Goal: Use online tool/utility: Utilize a website feature to perform a specific function

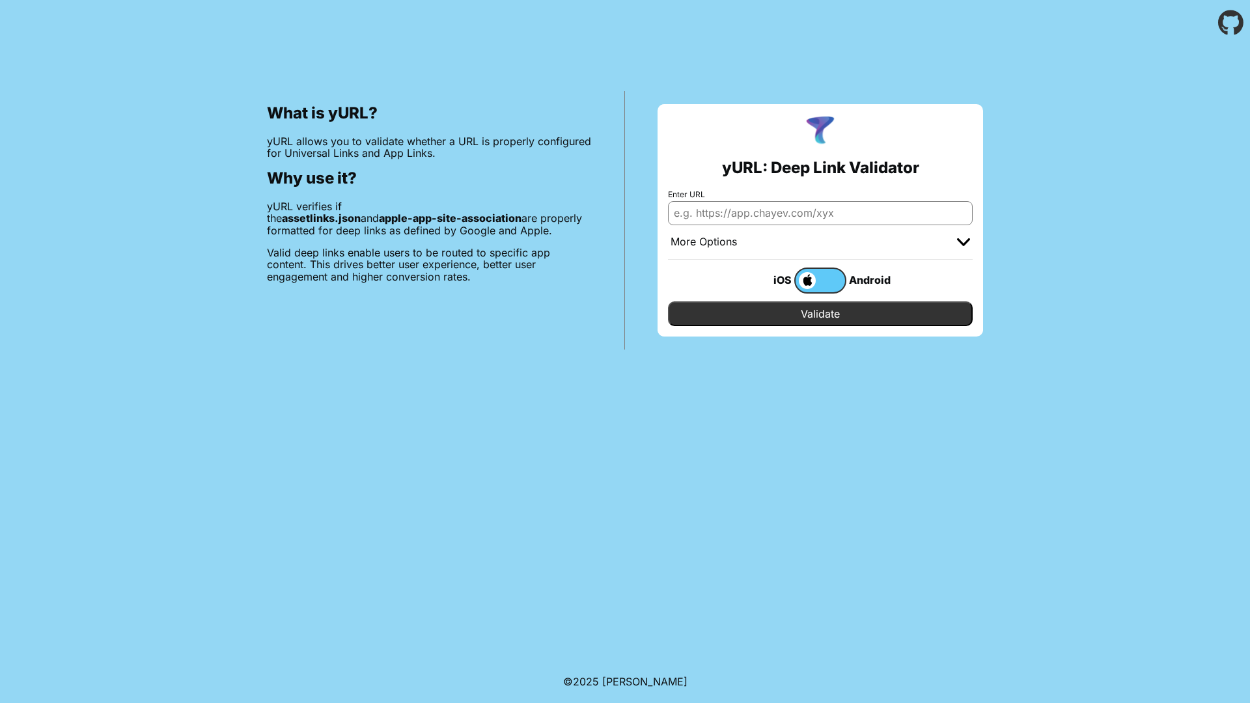
click at [821, 278] on label at bounding box center [820, 281] width 52 height 26
click at [0, 0] on input "checkbox" at bounding box center [0, 0] width 0 height 0
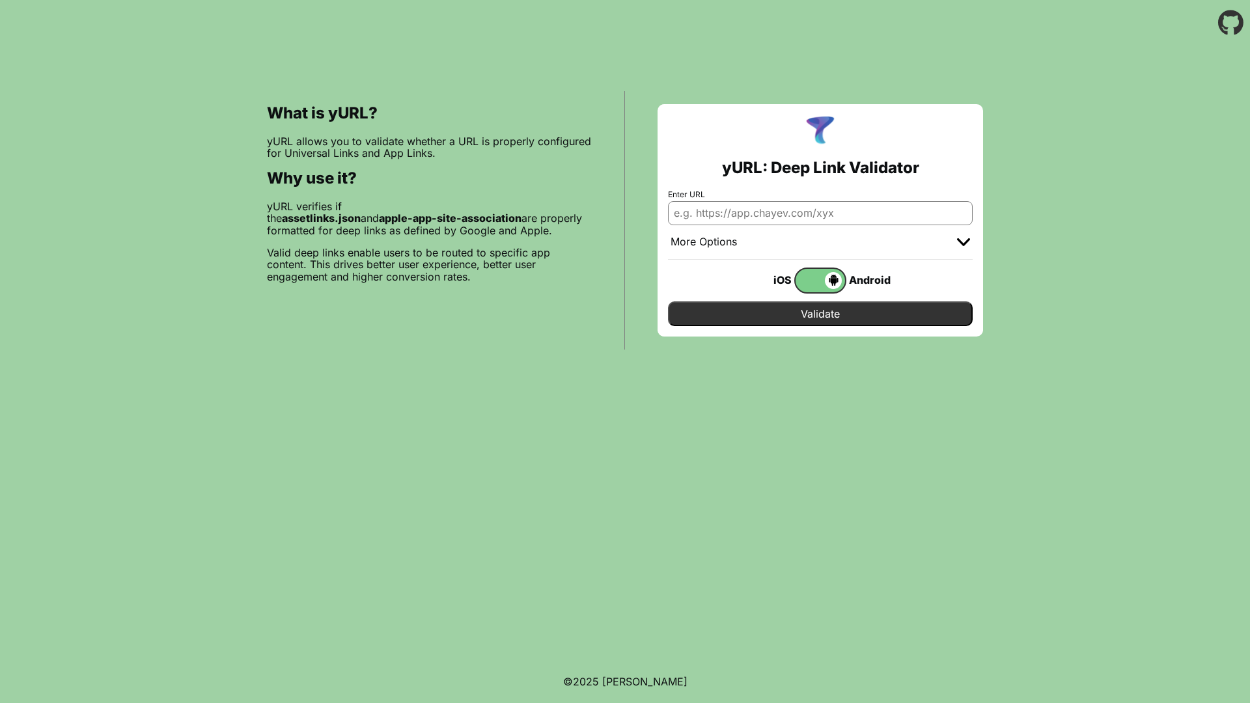
click at [833, 215] on input "Enter URL" at bounding box center [820, 212] width 305 height 23
type input "https://www.beatone.co.uk/regent-street-soho"
click at [837, 309] on input "Validate" at bounding box center [820, 313] width 305 height 25
click at [692, 219] on input "[URL][DOMAIN_NAME]" at bounding box center [820, 212] width 305 height 23
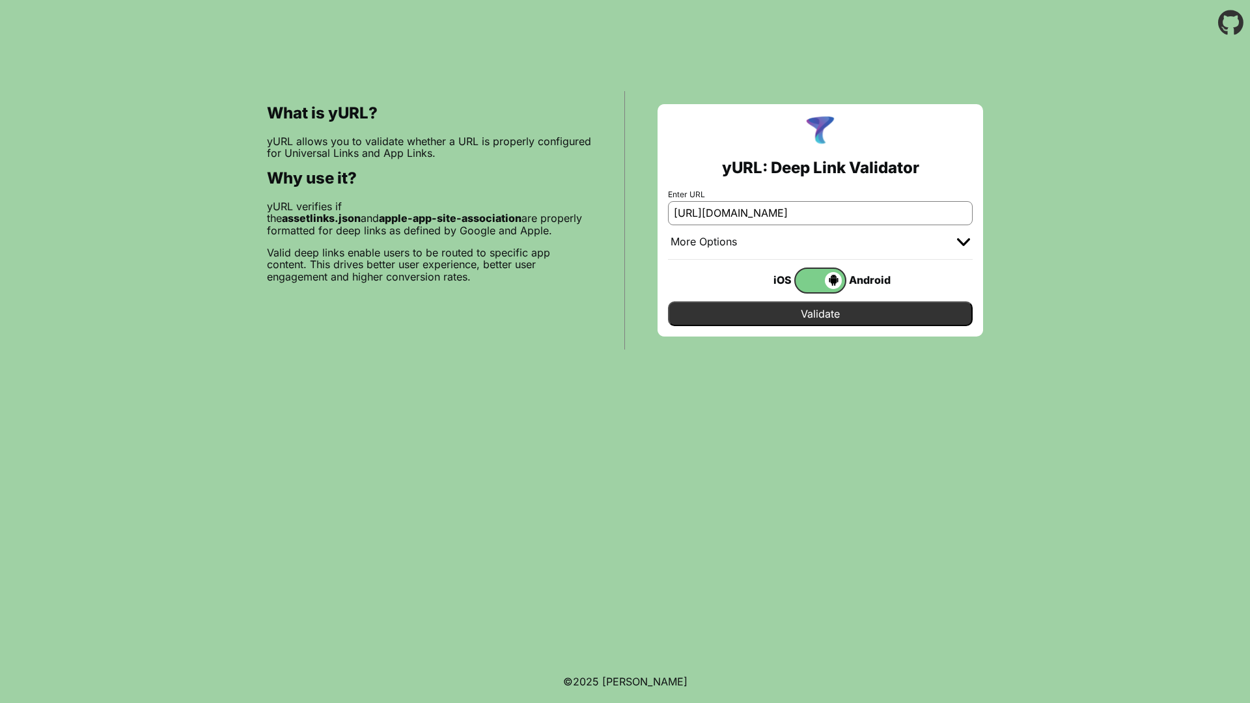
click at [692, 219] on input "[URL][DOMAIN_NAME]" at bounding box center [820, 212] width 305 height 23
paste input "https://mixr.webecast.atreemo.uk/ecast/EcastClick?opcode=145&ecastitemid=17149&…"
type input "https://mixr.webecast.atreemo.uk/ecast/EcastClick?opcode=145&ecastitemid=17149&…"
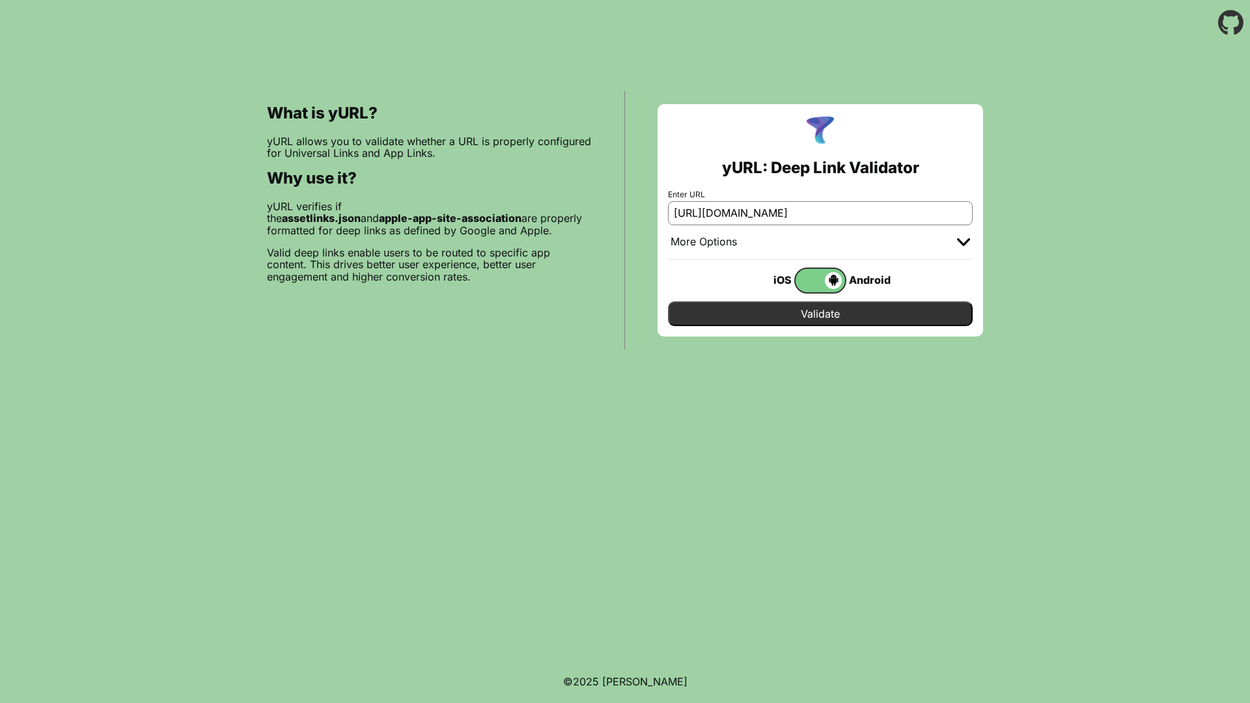
click at [808, 320] on input "Validate" at bounding box center [820, 313] width 305 height 25
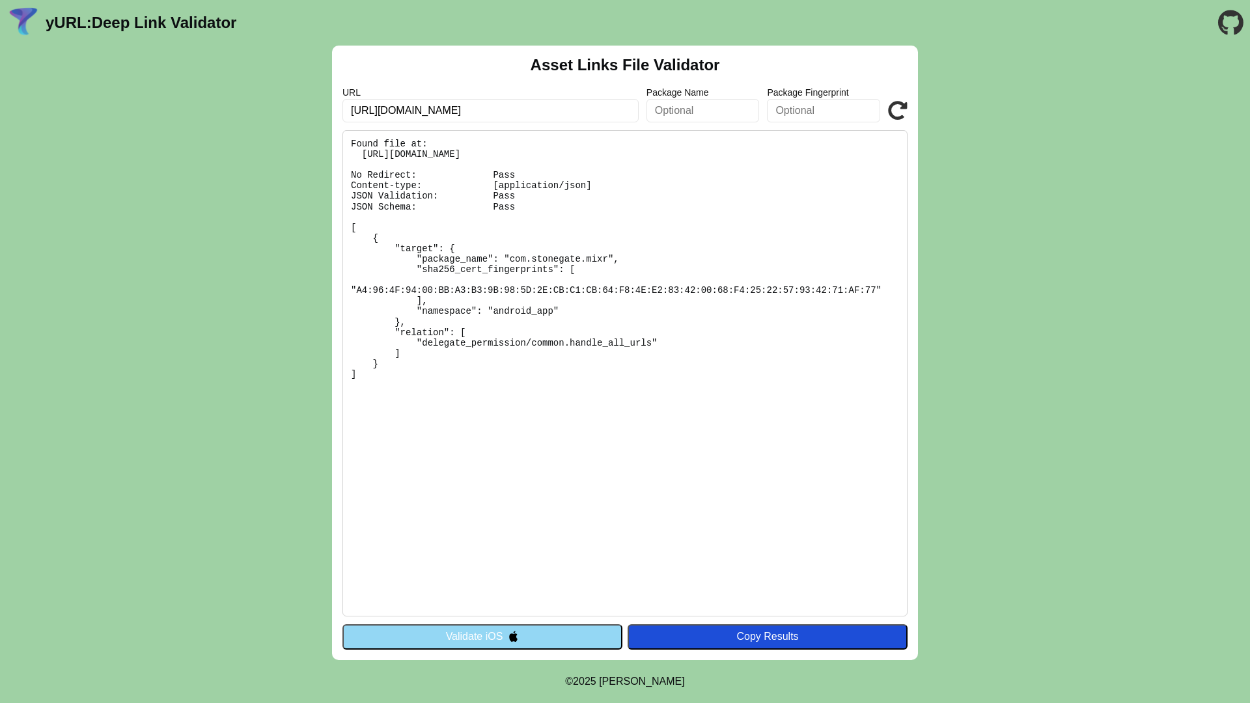
click at [893, 107] on icon at bounding box center [898, 111] width 20 height 20
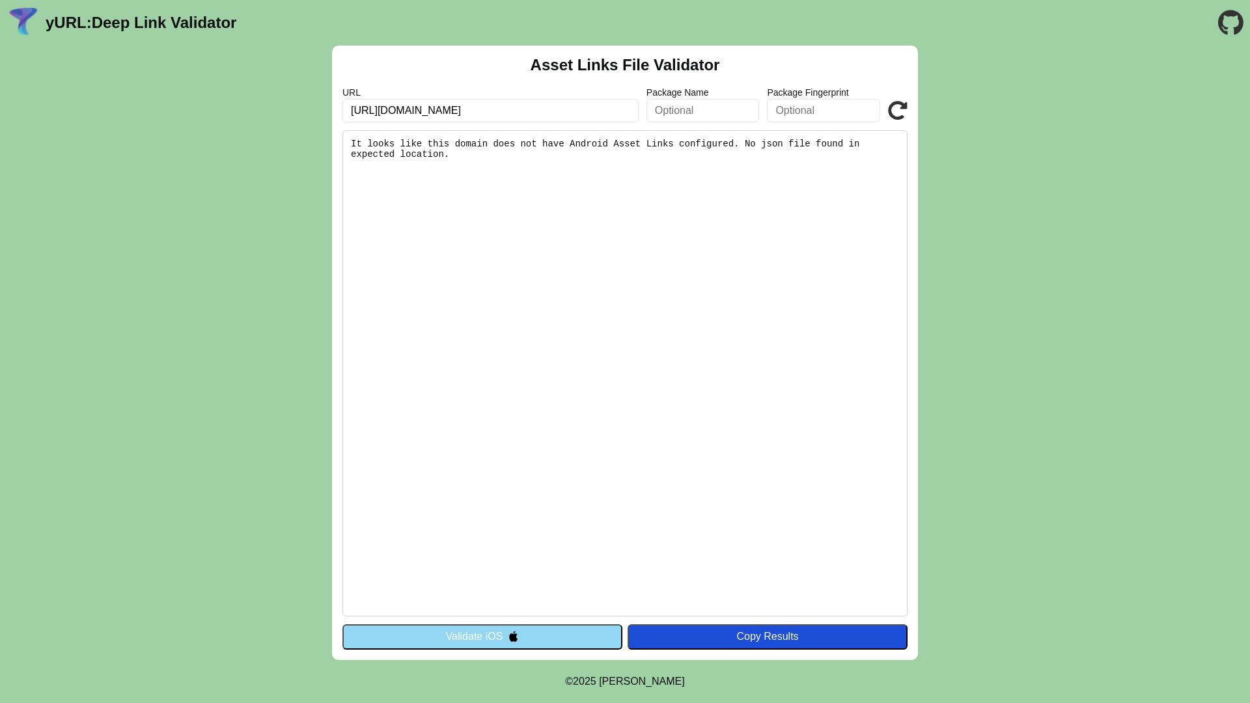
drag, startPoint x: 457, startPoint y: 154, endPoint x: 346, endPoint y: 135, distance: 112.9
click at [346, 135] on pre "It looks like this domain does not have Android Asset Links configured. No json…" at bounding box center [624, 373] width 565 height 486
copy pre "It looks like this domain does not have Android Asset Links configured. No json…"
